Goal: Task Accomplishment & Management: Manage account settings

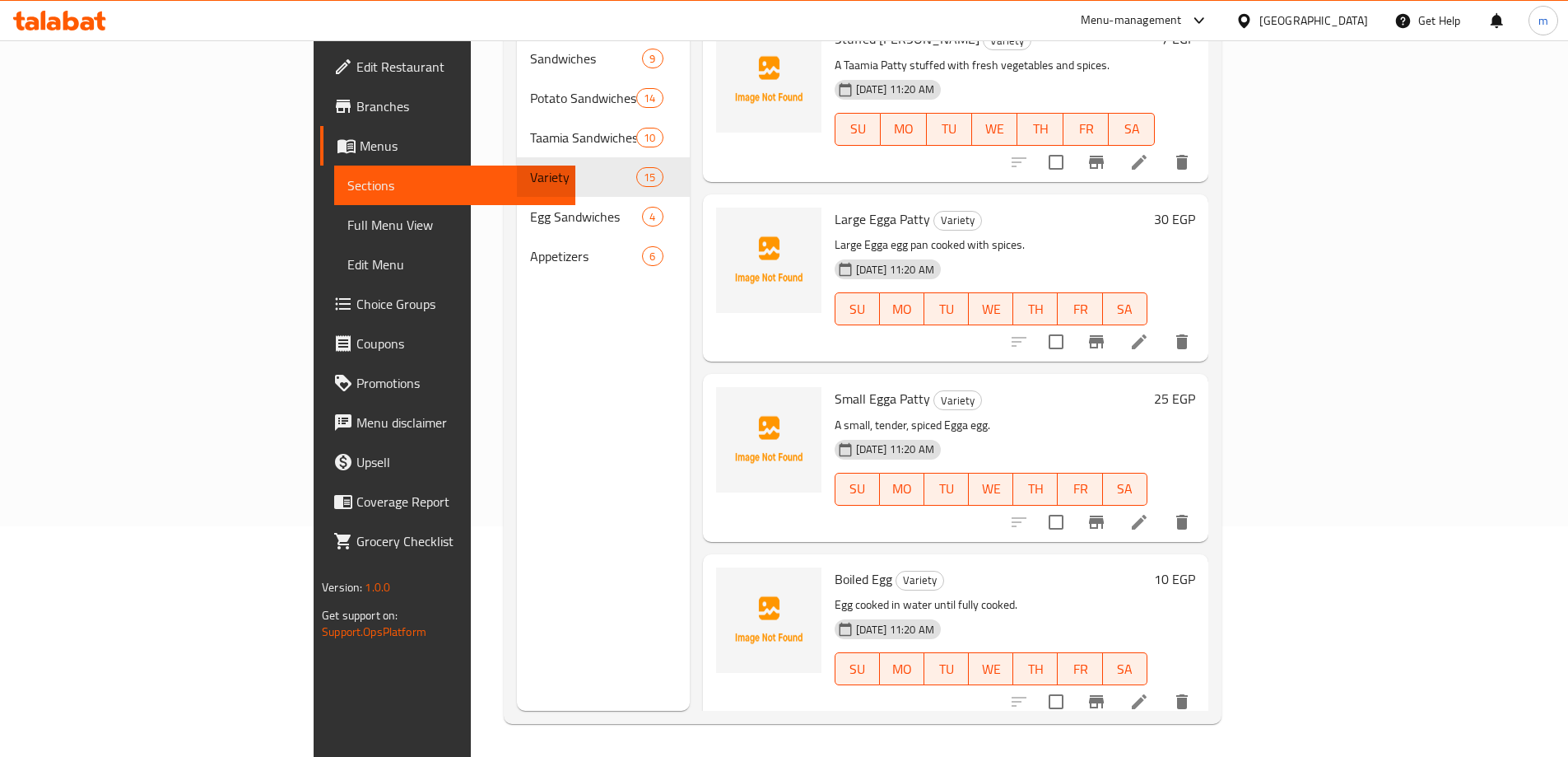
scroll to position [1217, 0]
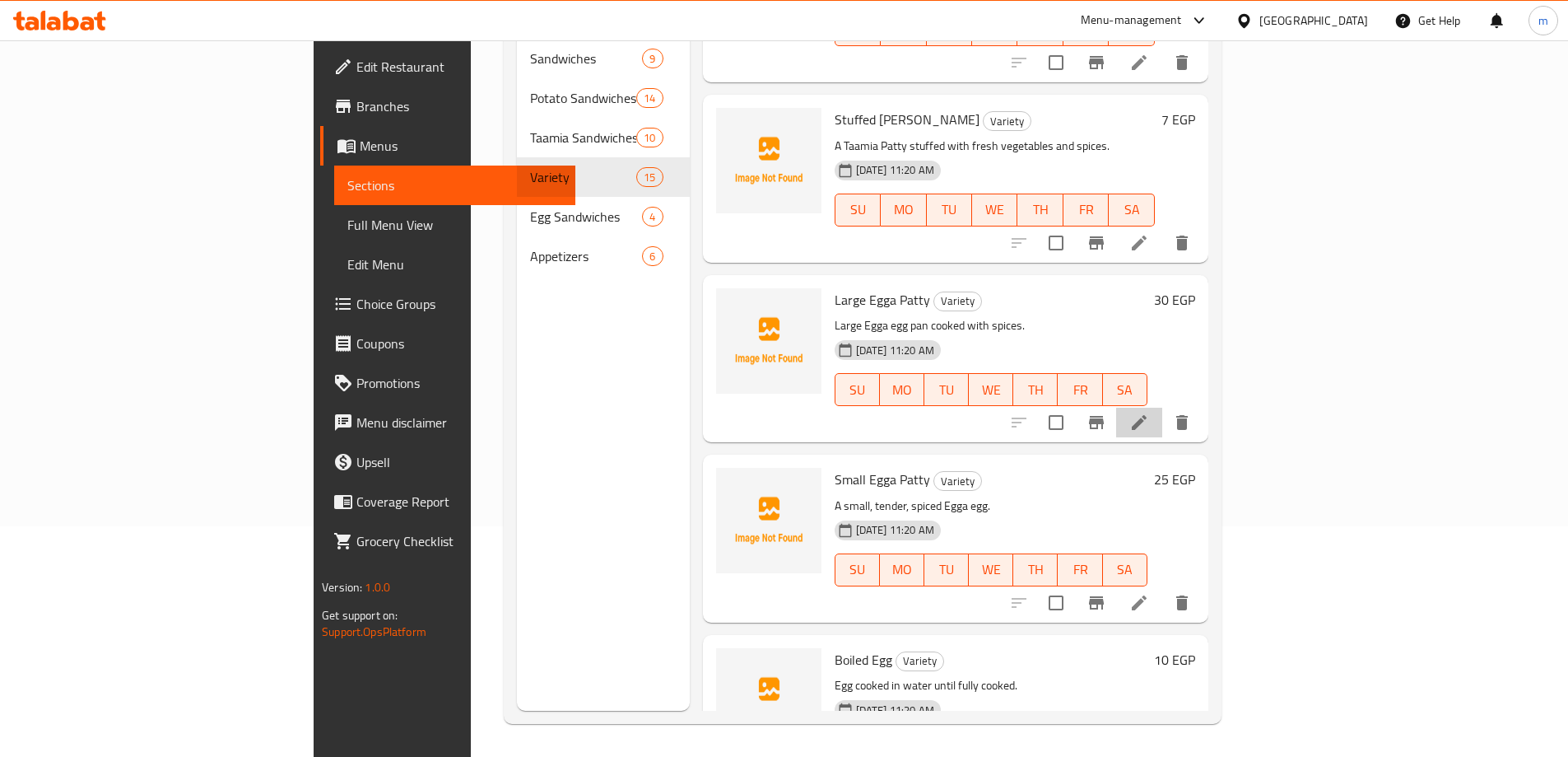
click at [1162, 408] on li at bounding box center [1139, 423] width 46 height 30
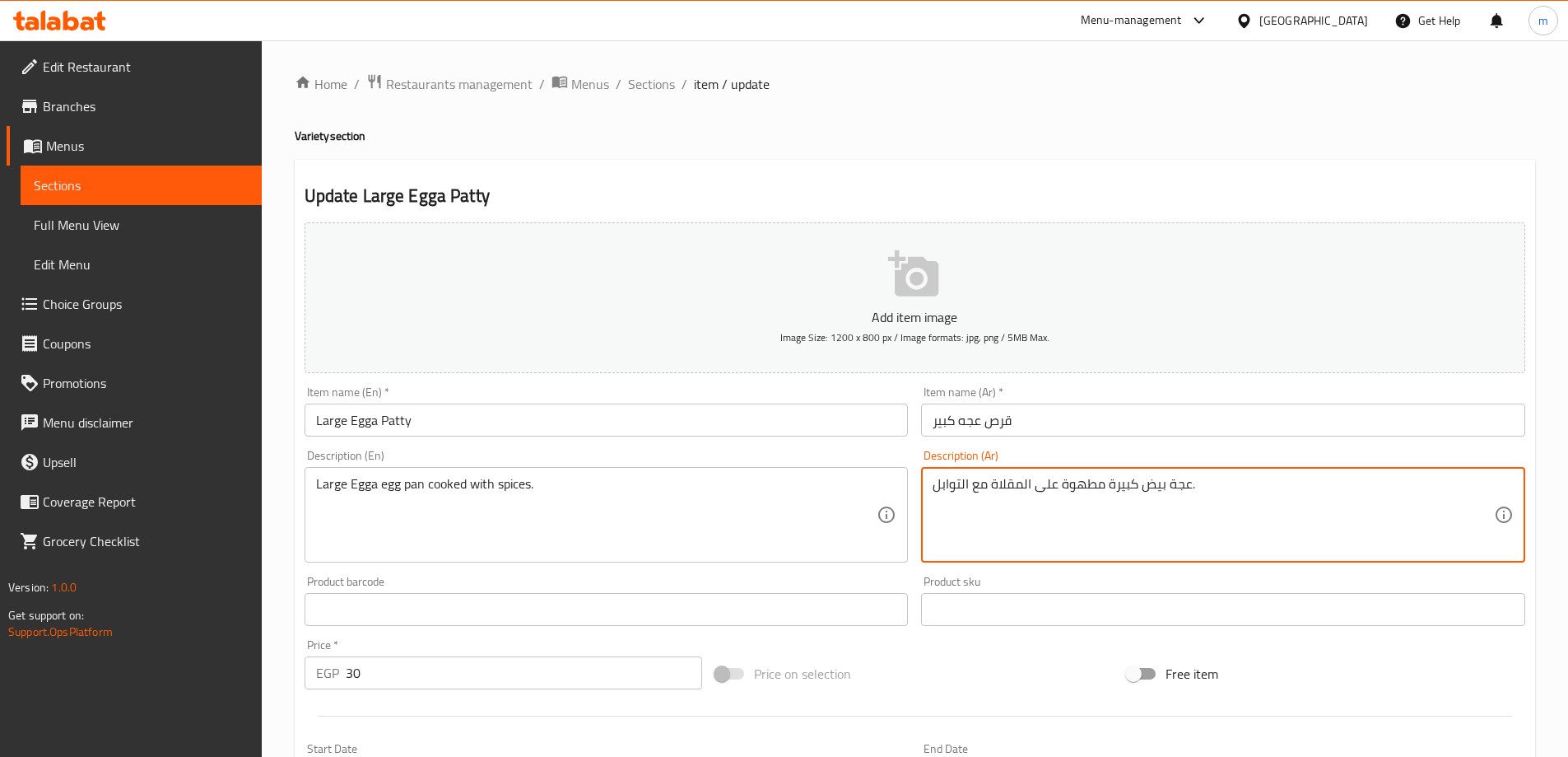
drag, startPoint x: 1105, startPoint y: 485, endPoint x: 990, endPoint y: 490, distance: 115.1
click at [635, 91] on span "Sections" at bounding box center [652, 84] width 47 height 20
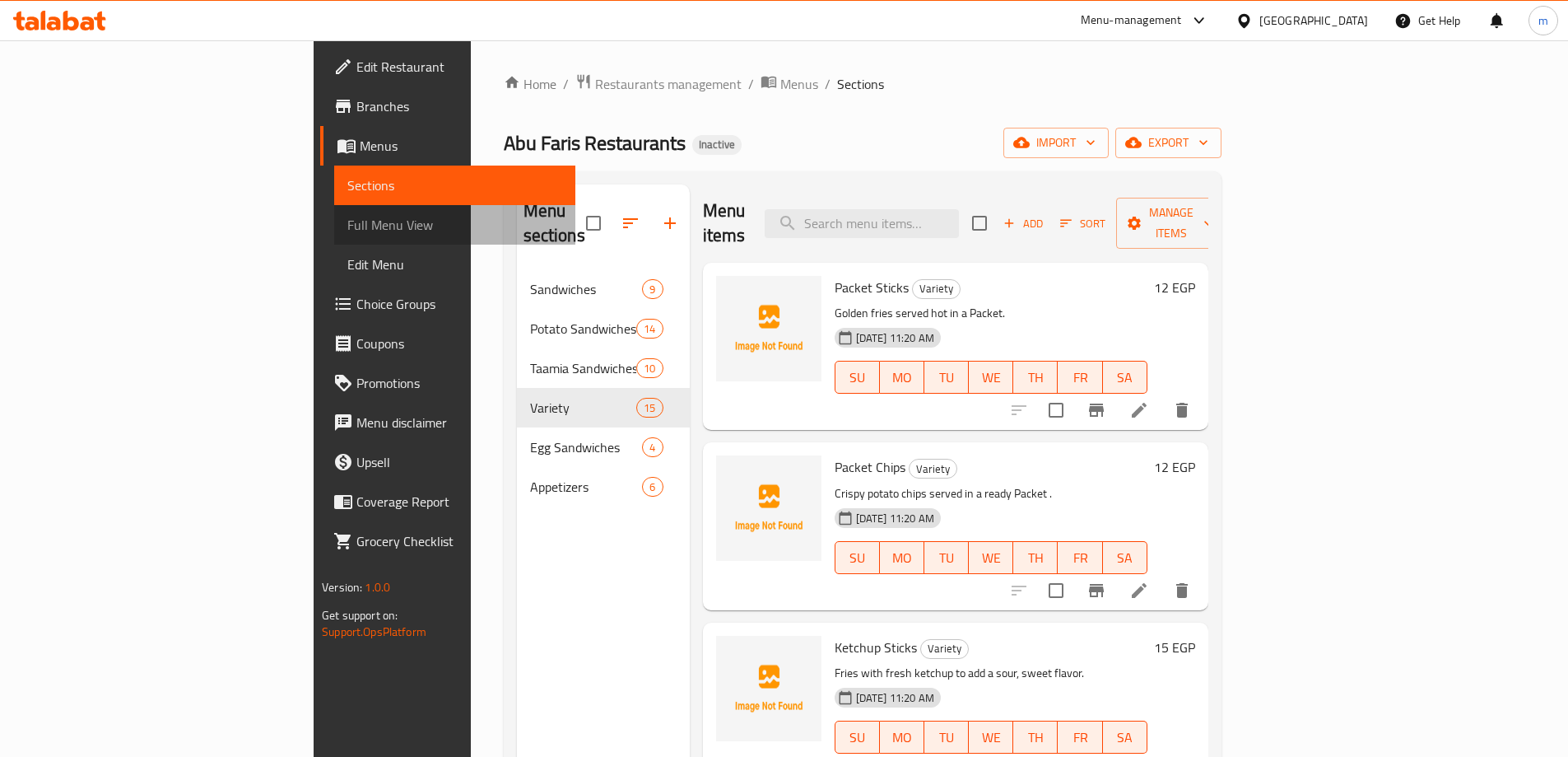
click at [347, 228] on span "Full Menu View" at bounding box center [455, 225] width 215 height 20
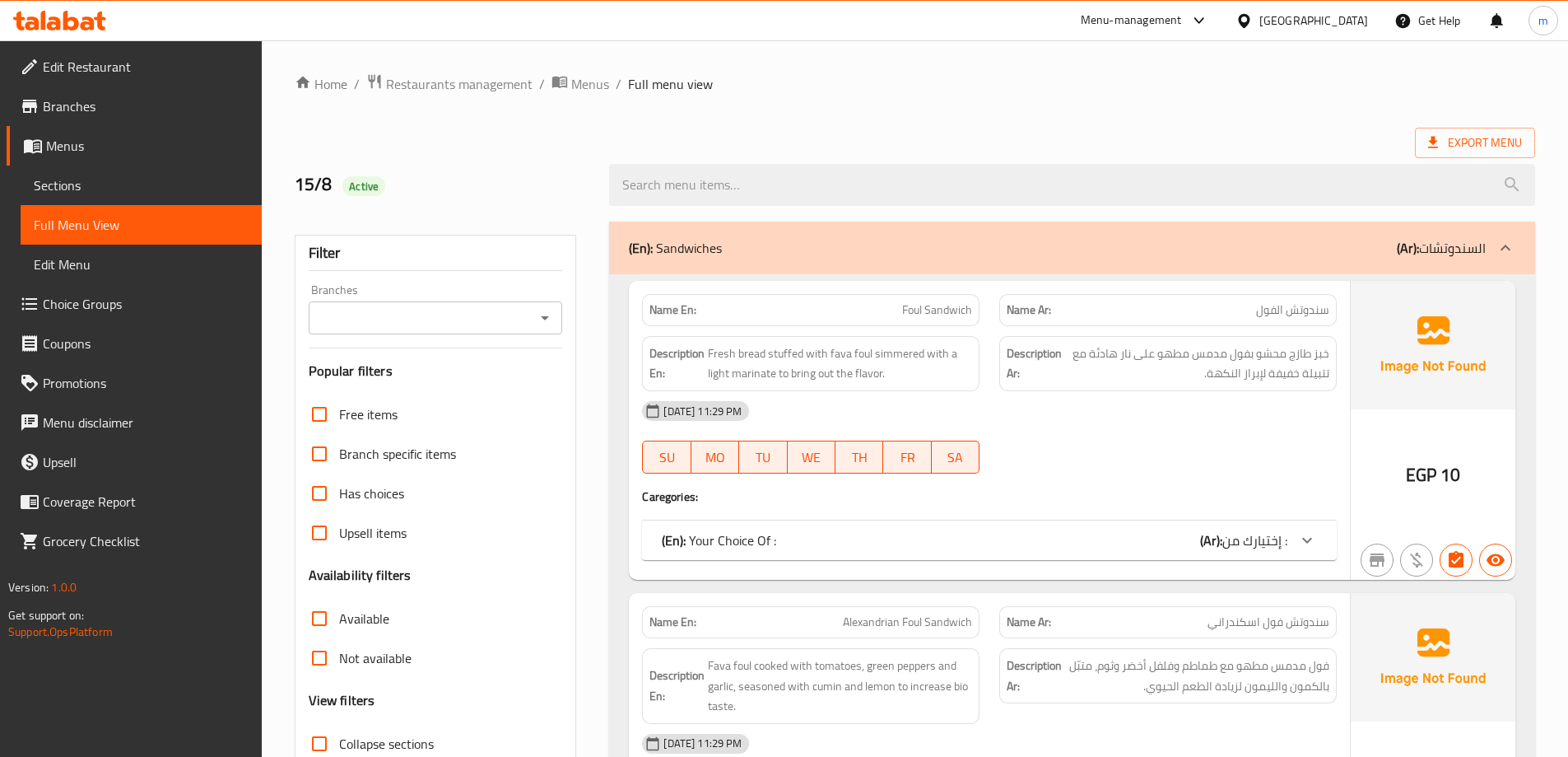
scroll to position [83, 0]
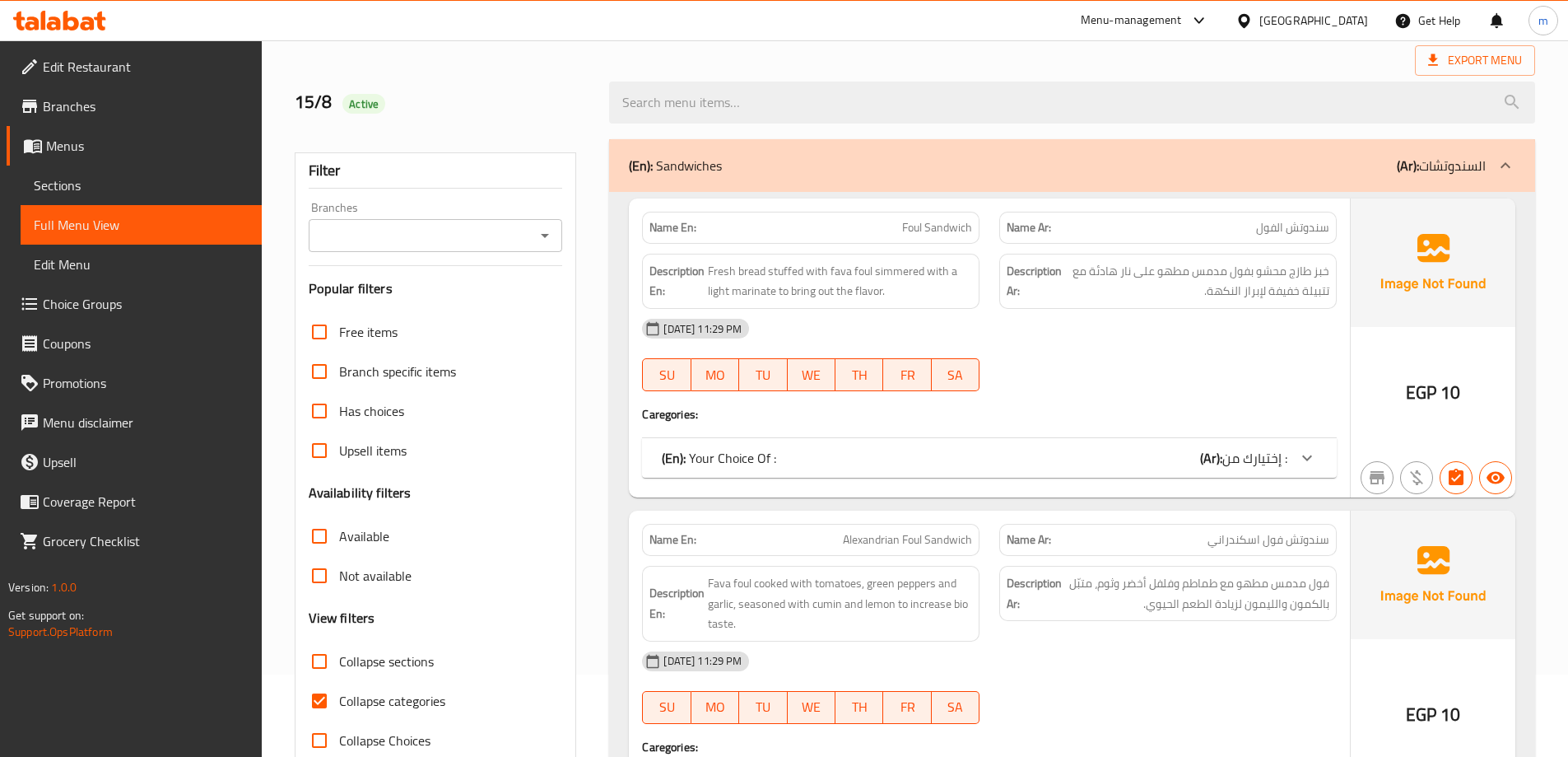
click at [342, 660] on span "Collapse sections" at bounding box center [387, 661] width 95 height 20
click at [339, 660] on input "Collapse sections" at bounding box center [319, 661] width 39 height 39
checkbox input "true"
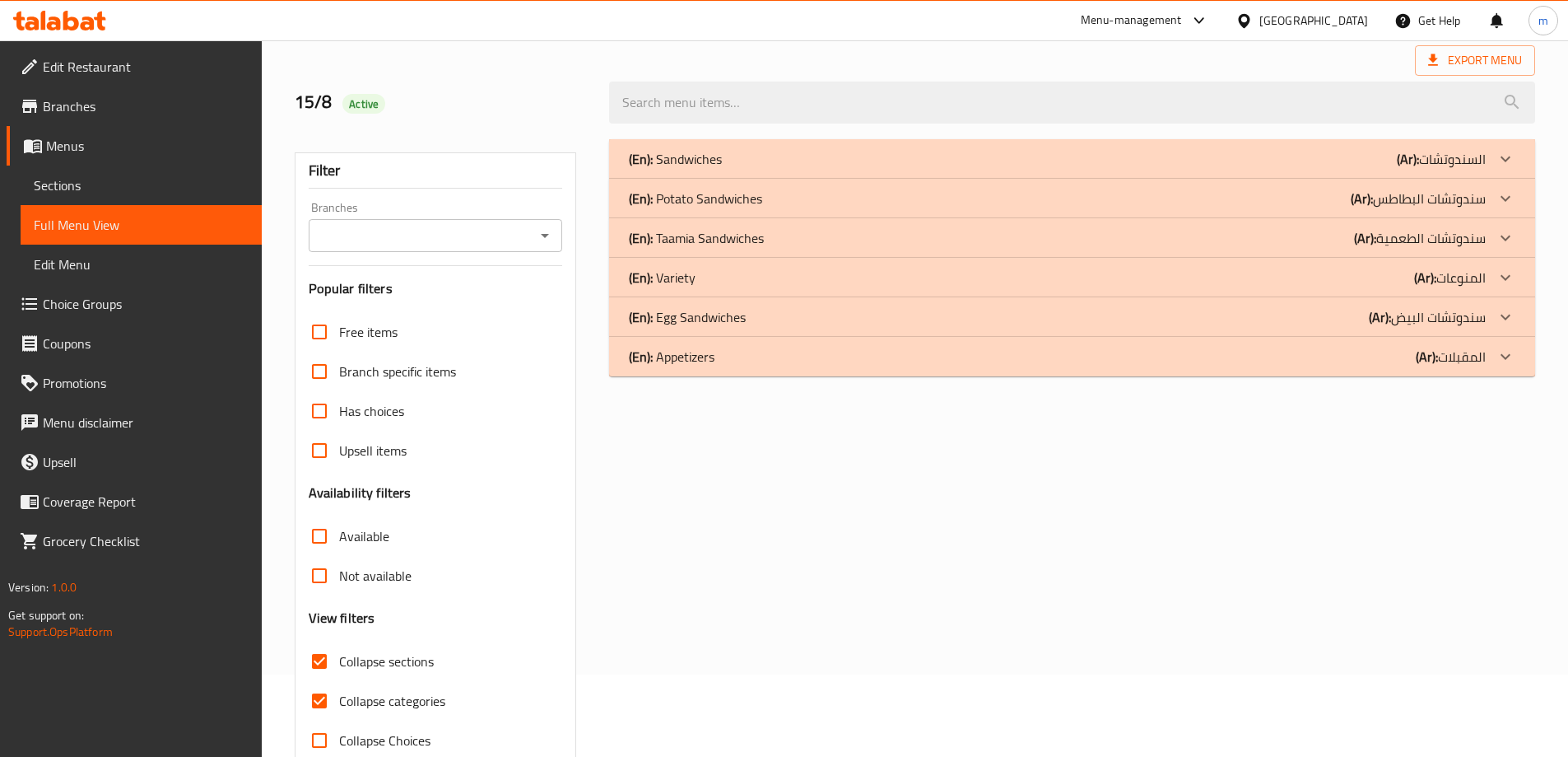
drag, startPoint x: 1454, startPoint y: 354, endPoint x: 1452, endPoint y: 311, distance: 43.0
click at [1454, 169] on p "(Ar): المقبلات" at bounding box center [1441, 159] width 89 height 20
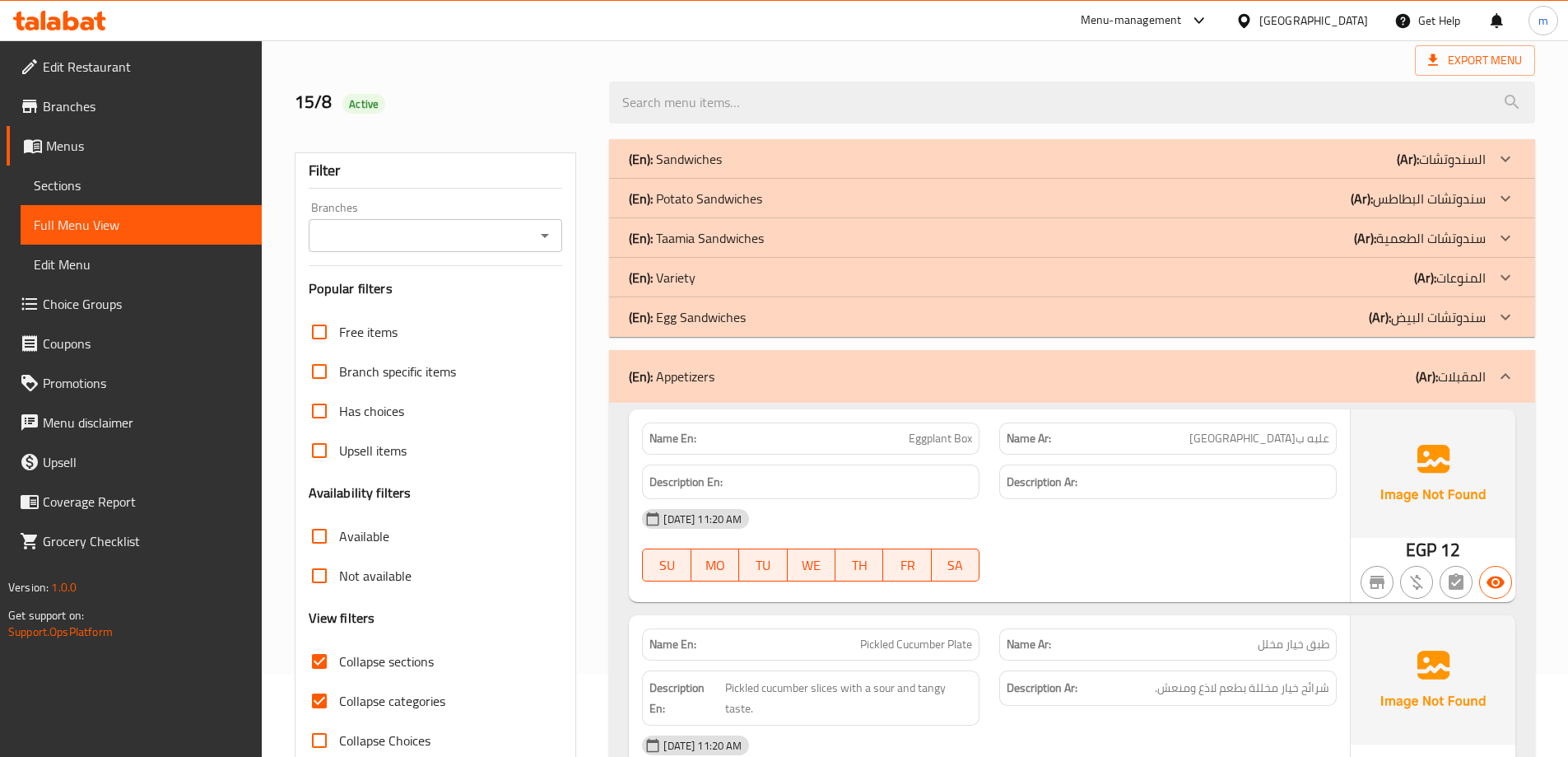
click at [1452, 169] on p "(Ar): سندوتشات البيض" at bounding box center [1441, 159] width 89 height 20
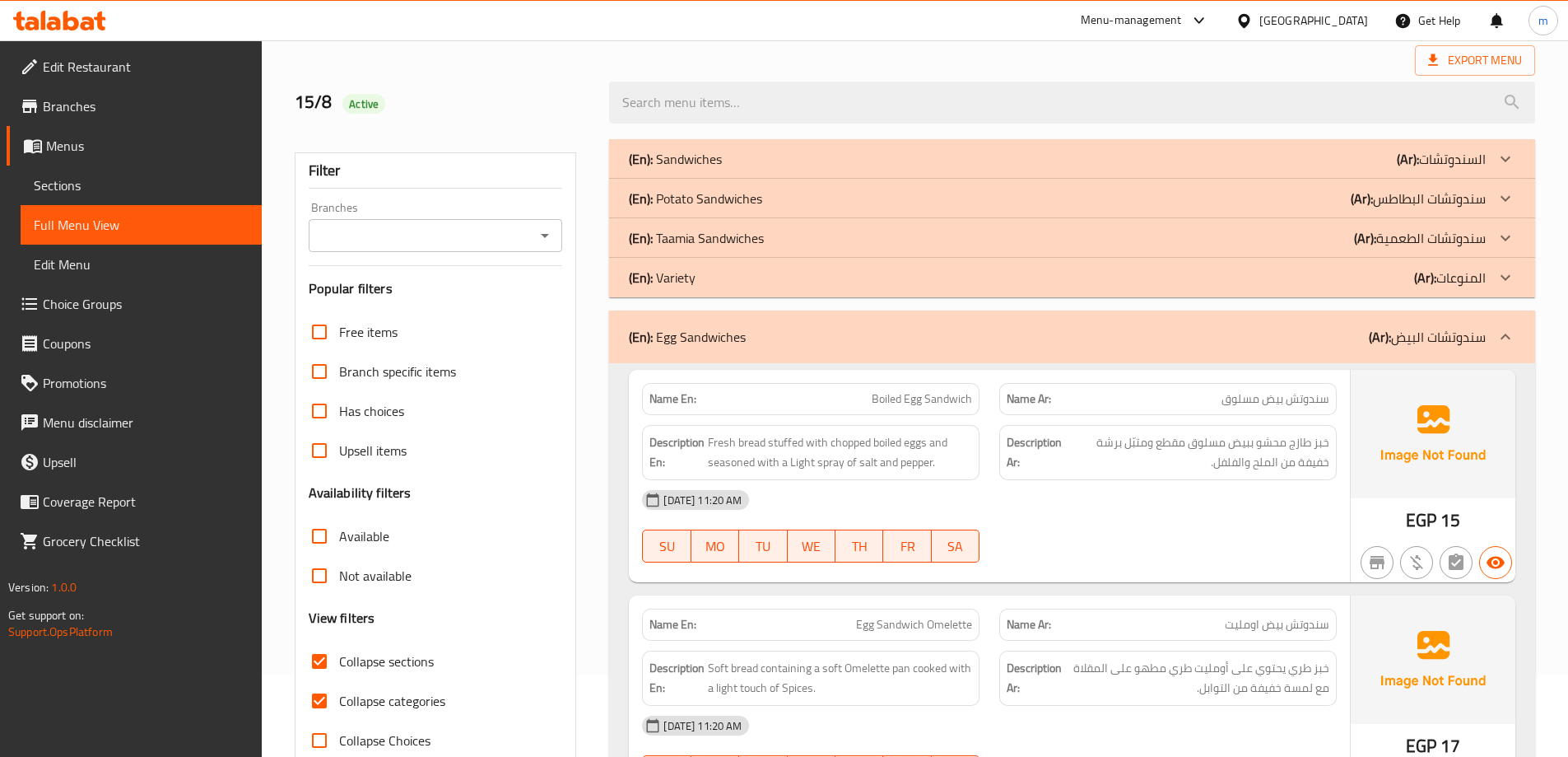
click at [1461, 169] on p "(Ar): المنوعات" at bounding box center [1441, 159] width 89 height 20
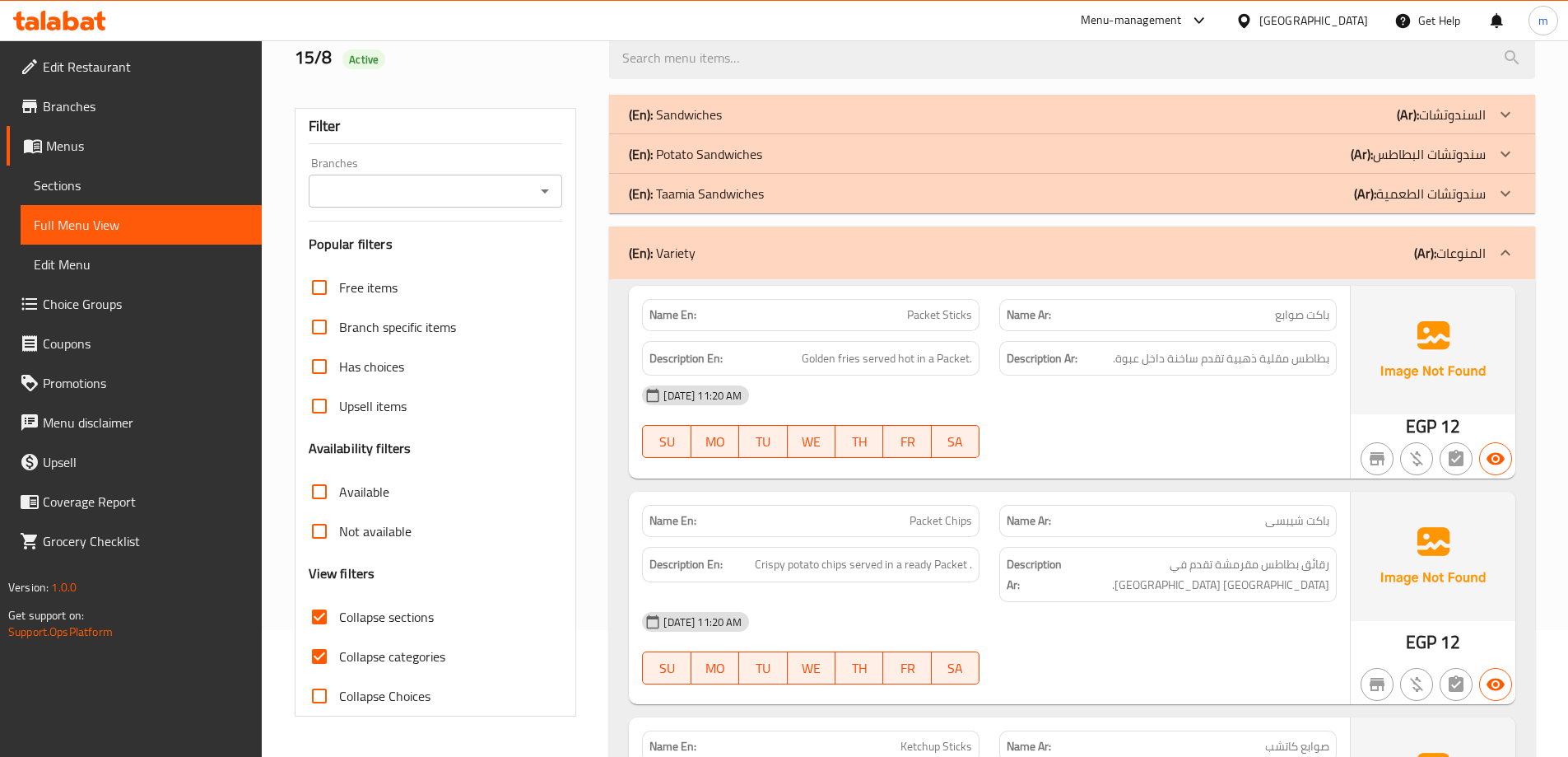
scroll to position [165, 0]
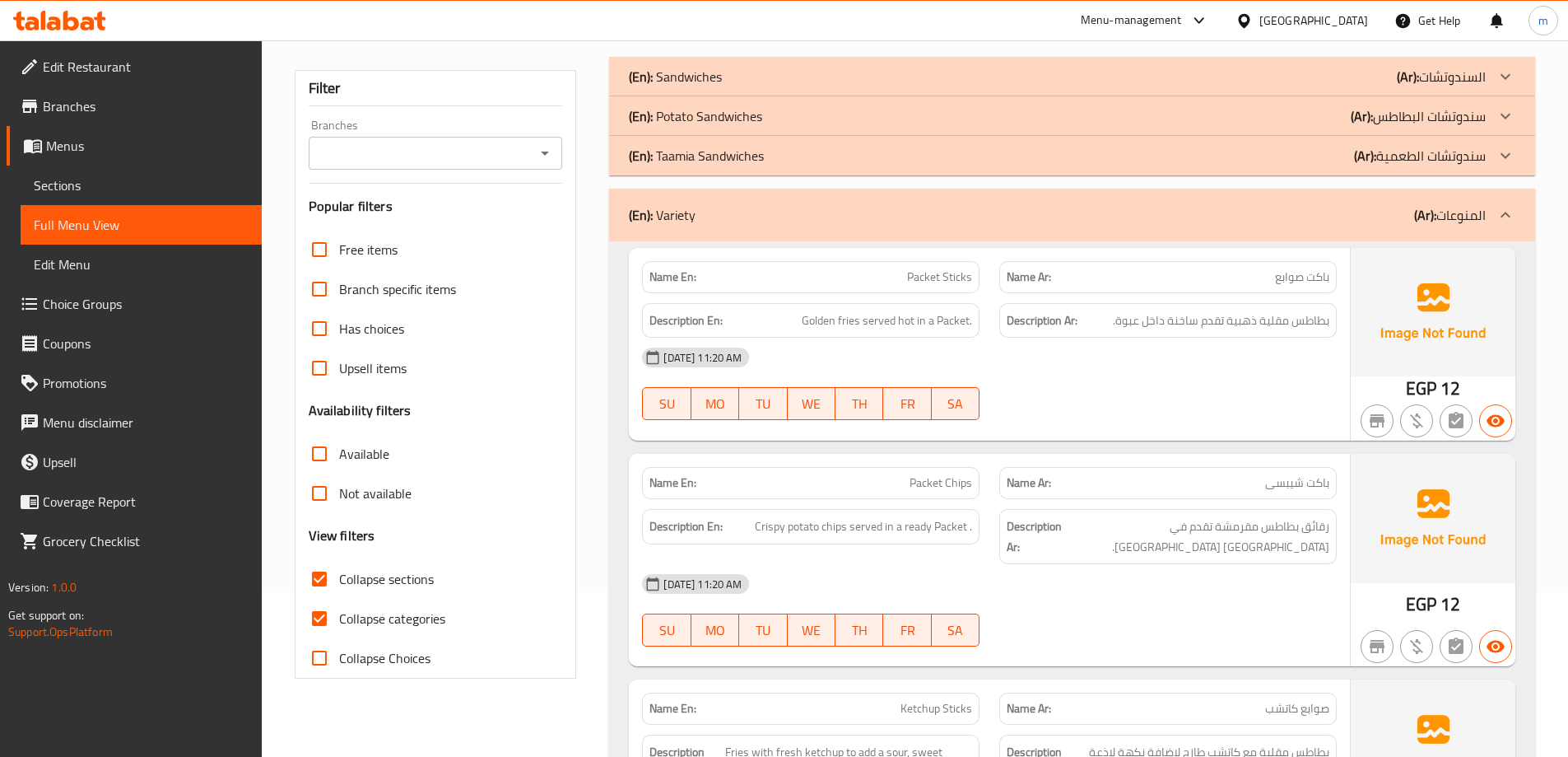
click at [339, 622] on span "Collapse categories" at bounding box center [392, 619] width 106 height 20
click at [339, 622] on input "Collapse categories" at bounding box center [319, 618] width 39 height 39
checkbox input "false"
